Goal: Go to known website: Go to known website

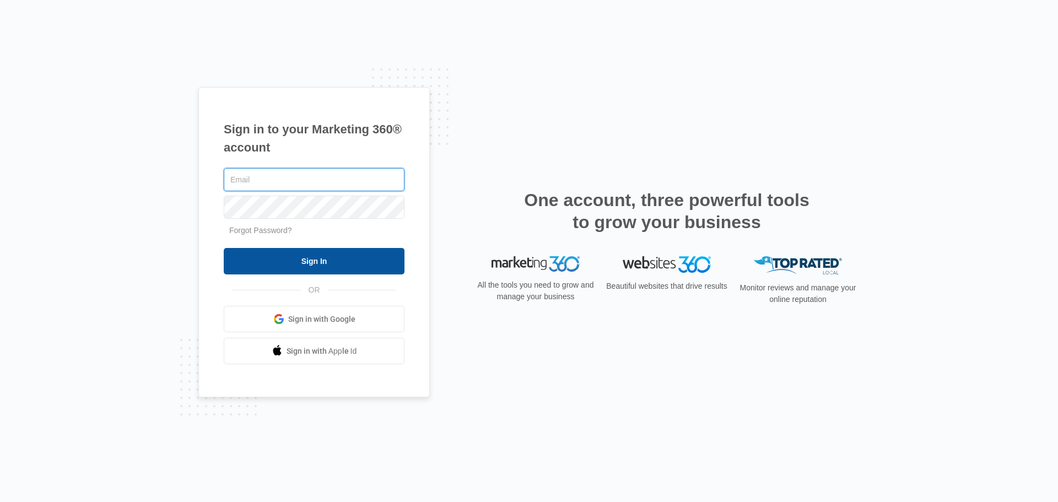
type input "[EMAIL_ADDRESS][DOMAIN_NAME]"
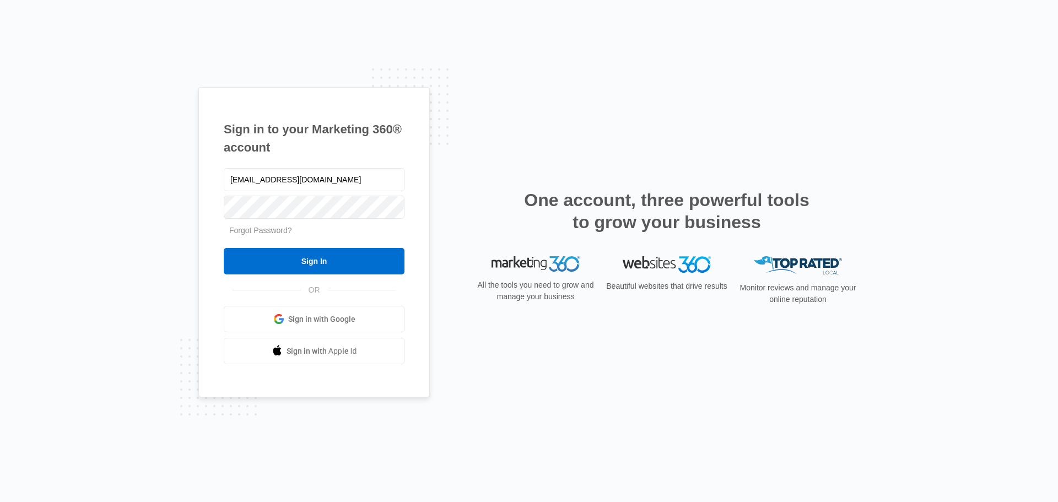
drag, startPoint x: 366, startPoint y: 263, endPoint x: 351, endPoint y: 236, distance: 31.1
click at [366, 263] on input "Sign In" at bounding box center [314, 261] width 181 height 26
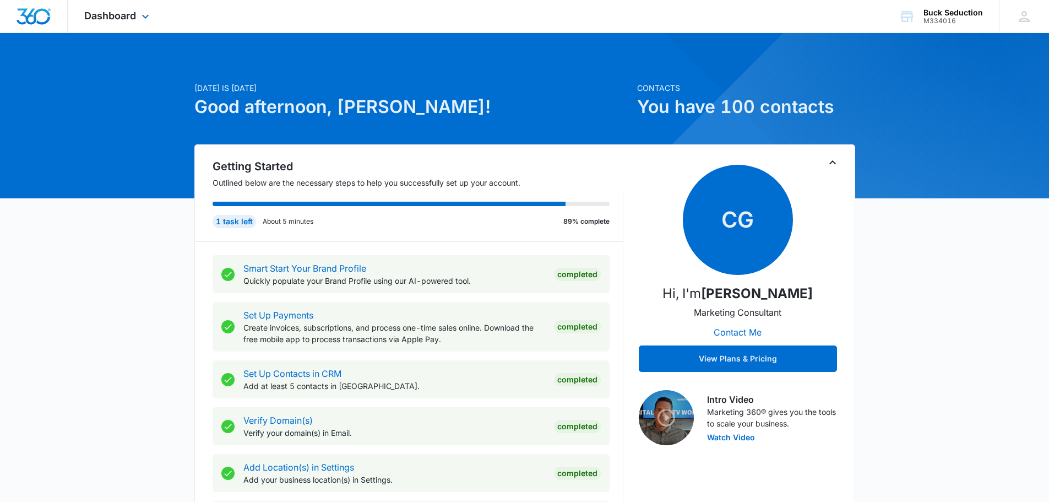
click at [117, 24] on div "Dashboard Apps Reputation Websites Forms CRM Email Social Shop Payments POS Con…" at bounding box center [118, 16] width 101 height 32
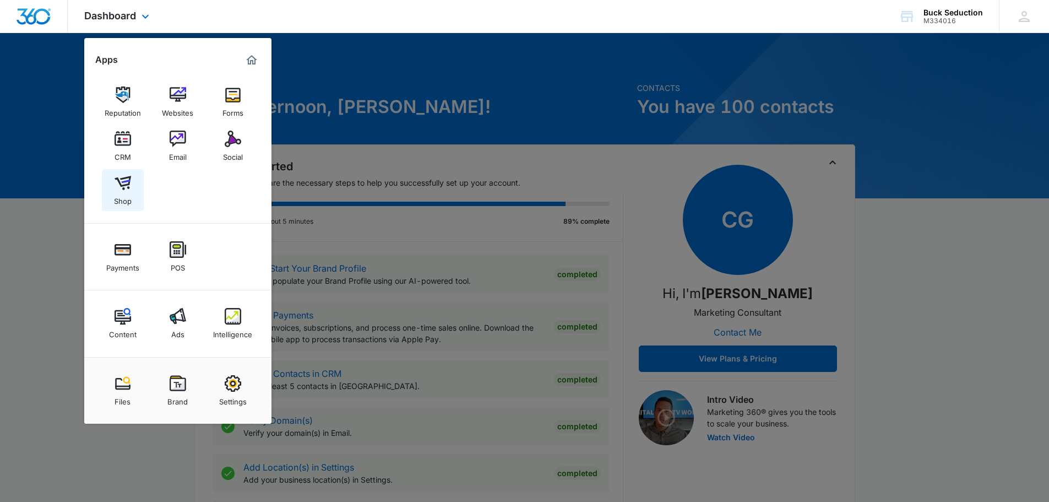
click at [126, 198] on div "Shop" at bounding box center [123, 198] width 18 height 14
